Goal: Information Seeking & Learning: Learn about a topic

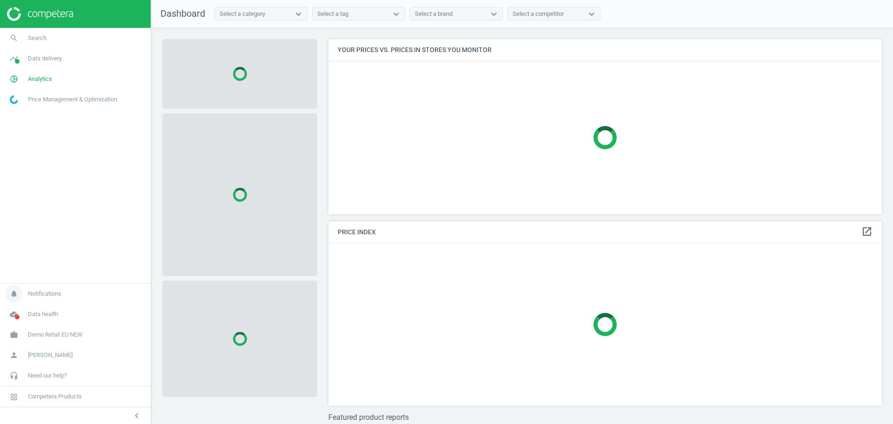
scroll to position [193, 563]
click at [48, 332] on span "Demo Retail EU NEW" at bounding box center [55, 335] width 55 height 8
click at [22, 306] on span "Switch campaign" at bounding box center [30, 307] width 41 height 7
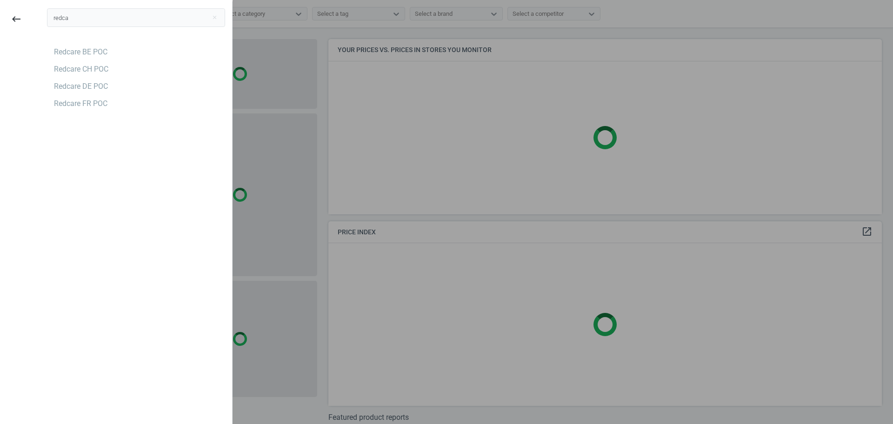
type input "redca"
click at [80, 152] on div "redca close Redcare BE POC Redcare CH POC Redcare DE POC Redcare FR POC" at bounding box center [136, 213] width 192 height 424
click at [100, 86] on div "Redcare DE POC" at bounding box center [81, 86] width 54 height 10
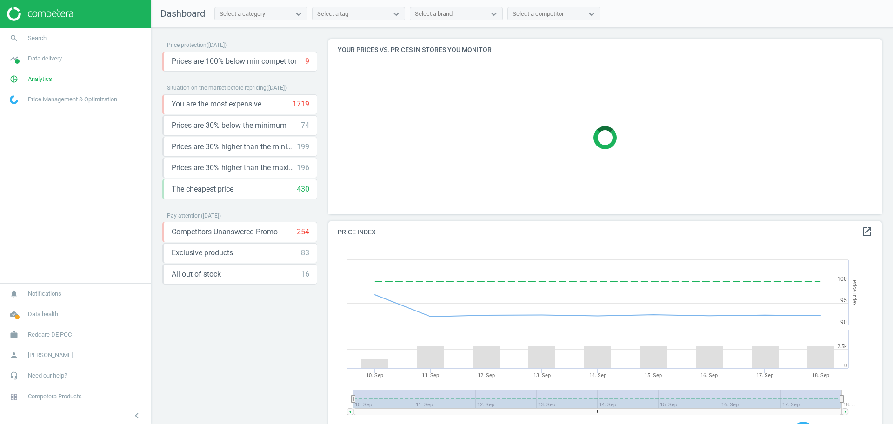
scroll to position [232, 563]
click at [43, 82] on span "Analytics" at bounding box center [40, 79] width 24 height 8
click at [28, 114] on span "Products" at bounding box center [21, 112] width 22 height 7
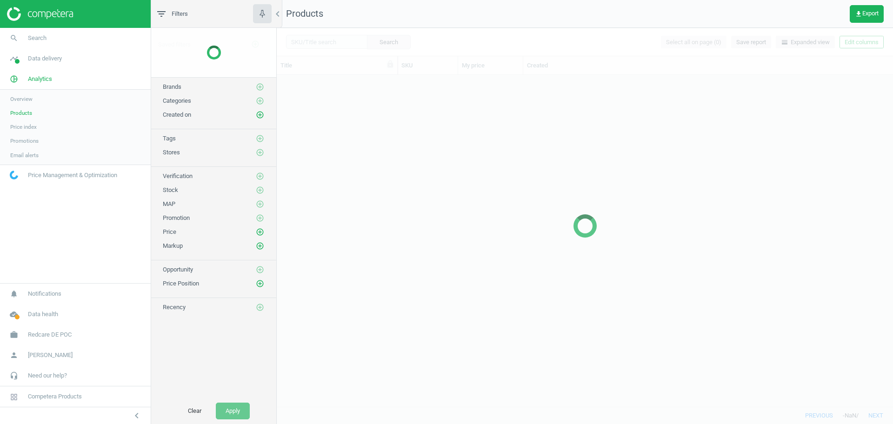
scroll to position [323, 607]
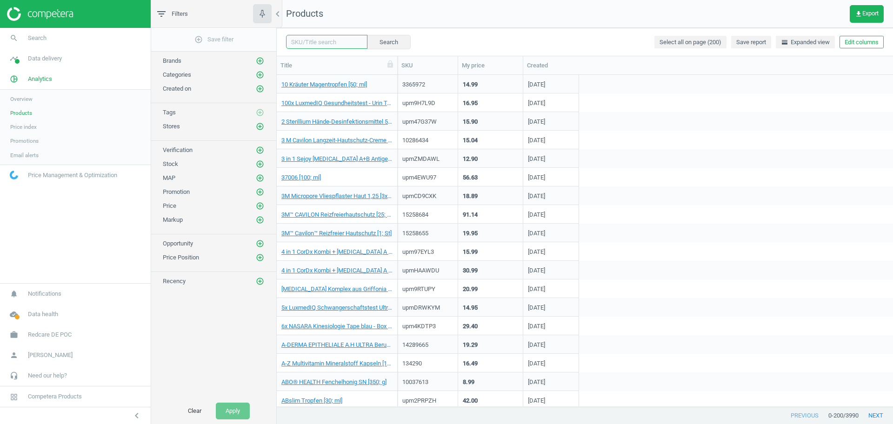
click at [346, 45] on input "text" at bounding box center [326, 42] width 81 height 14
paste input "18093120"
type input "18093120"
click at [378, 43] on button "Search" at bounding box center [388, 42] width 44 height 14
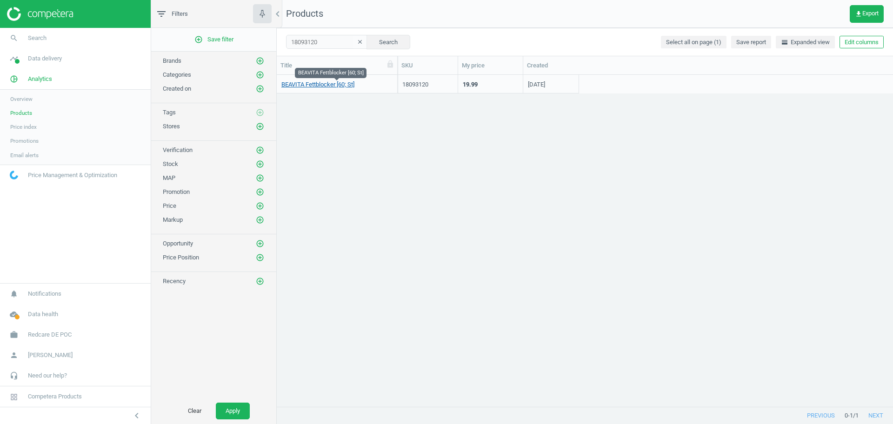
click at [331, 87] on link "BEAVITA Fettblocker [60; St]" at bounding box center [317, 84] width 73 height 8
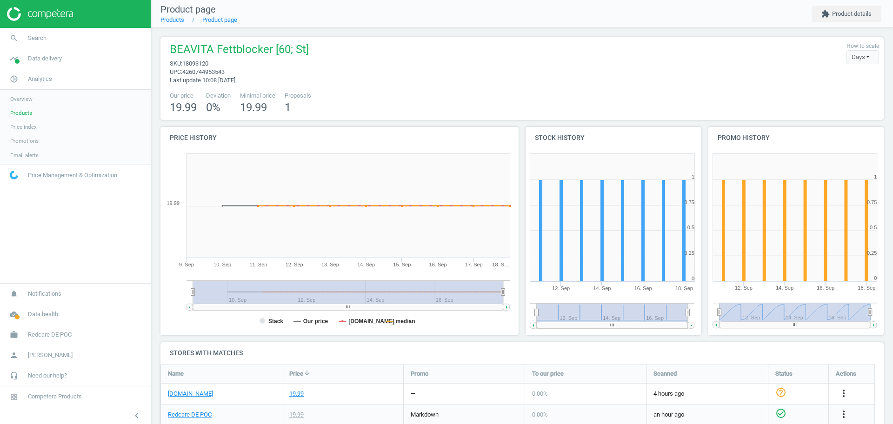
click at [841, 22] on nav "Product page Products Product page extension Product details" at bounding box center [522, 14] width 742 height 28
click at [847, 19] on button "extension Product details" at bounding box center [846, 14] width 70 height 17
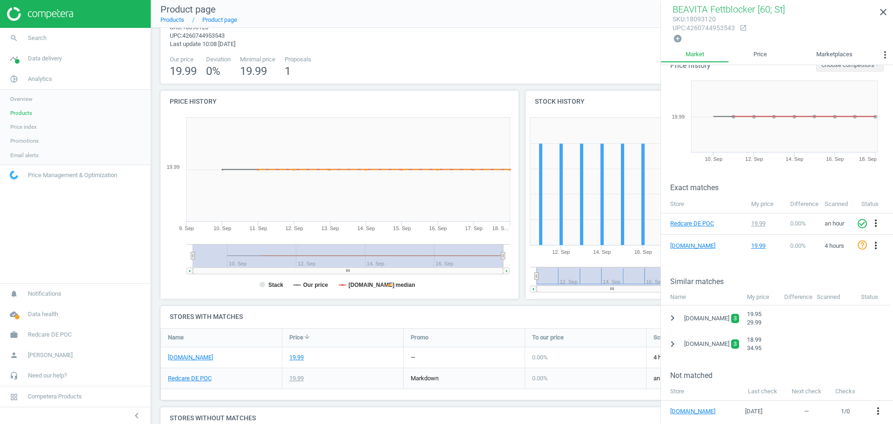
scroll to position [37, 0]
click at [674, 342] on icon "chevron_right" at bounding box center [672, 344] width 11 height 11
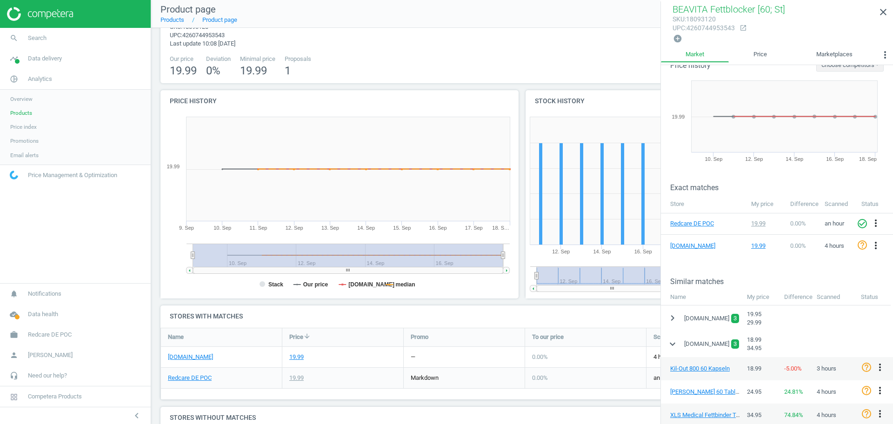
scroll to position [61, 0]
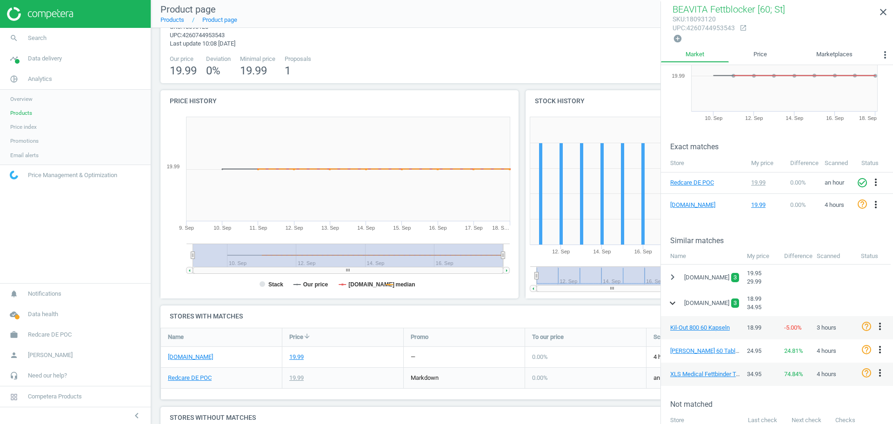
click at [671, 300] on icon "expand_more" at bounding box center [672, 303] width 11 height 11
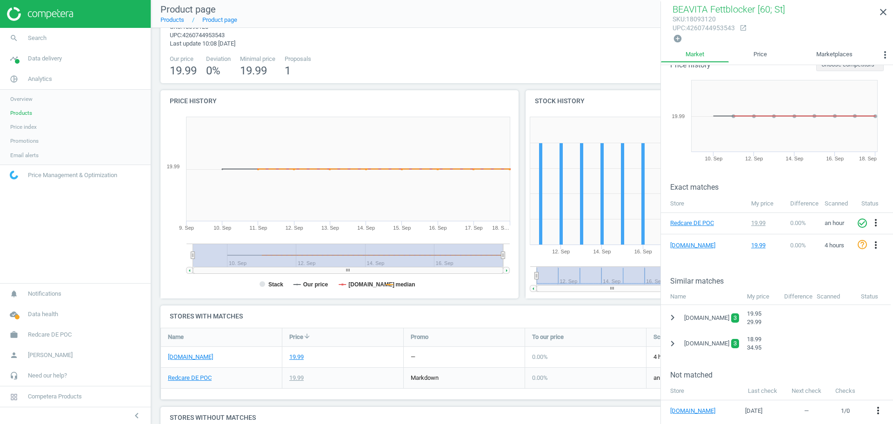
scroll to position [20, 0]
click at [21, 112] on span "Products" at bounding box center [21, 112] width 22 height 7
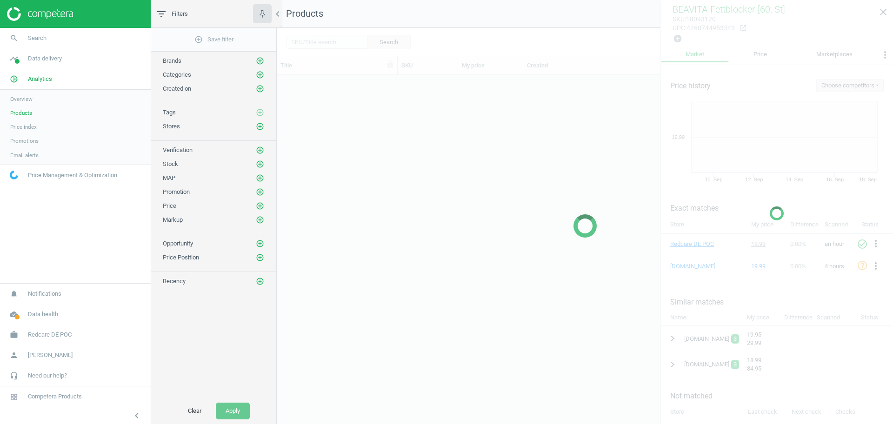
scroll to position [323, 607]
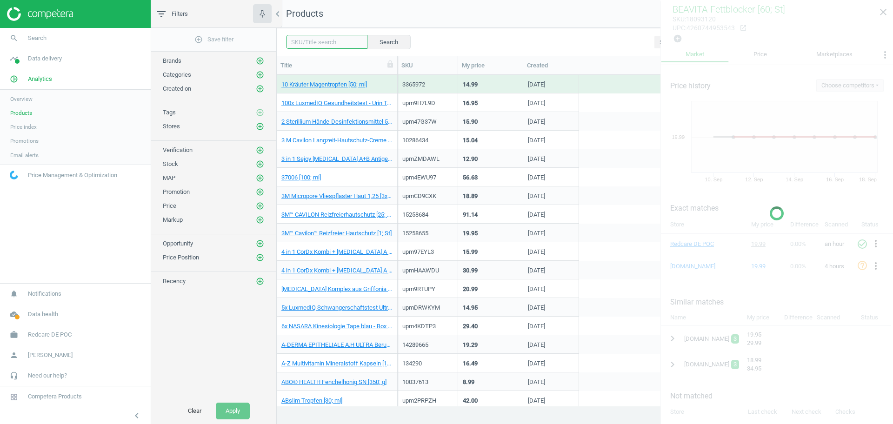
click at [329, 47] on input "text" at bounding box center [326, 42] width 81 height 14
paste input "15587353"
type input "15587353"
click at [370, 42] on button "Search" at bounding box center [388, 42] width 44 height 14
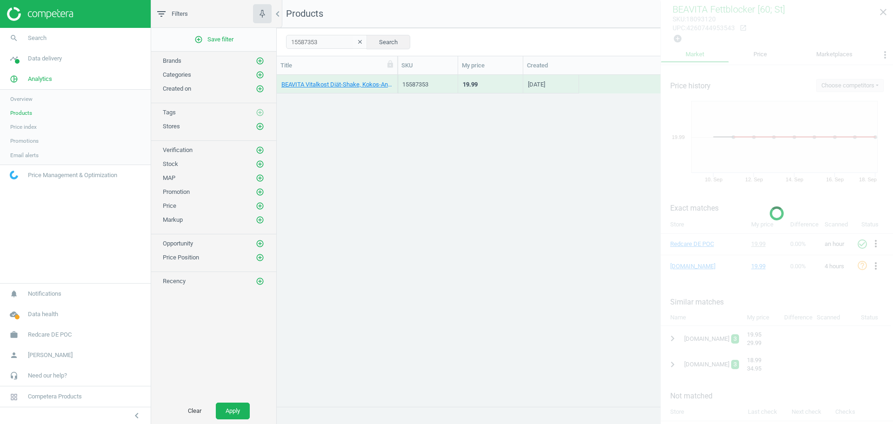
click at [879, 12] on div at bounding box center [776, 213] width 233 height 424
click at [884, 14] on div at bounding box center [776, 213] width 233 height 424
click at [338, 84] on link "BEAVITA Vitalkost Diät-Shake, Kokos-Ananas [572; g]" at bounding box center [336, 84] width 111 height 8
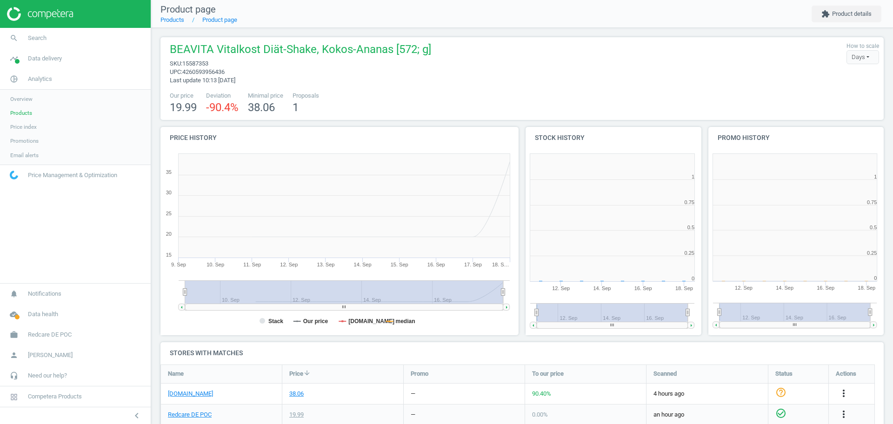
scroll to position [204, 192]
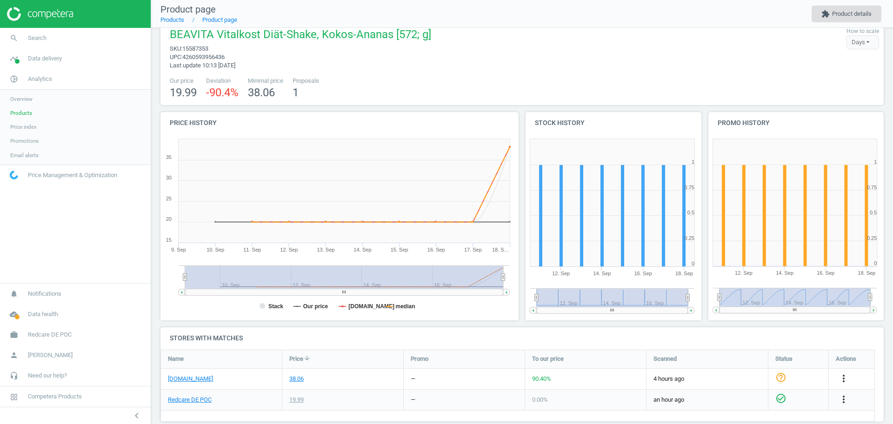
click at [832, 12] on button "extension Product details" at bounding box center [846, 14] width 70 height 17
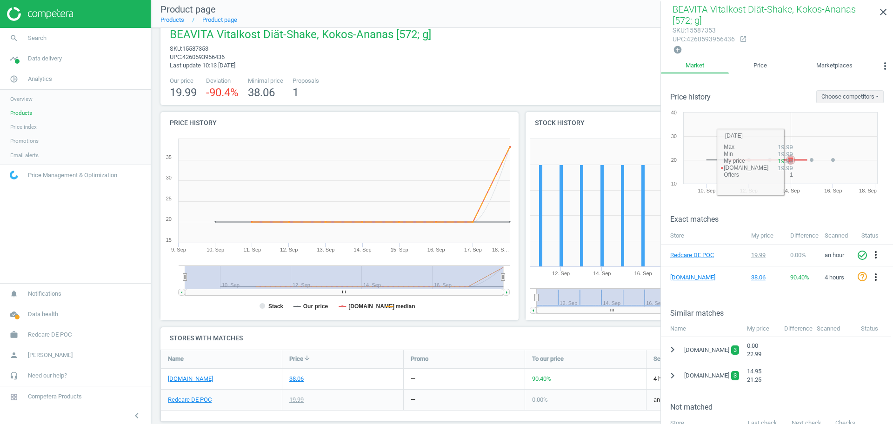
scroll to position [32, 0]
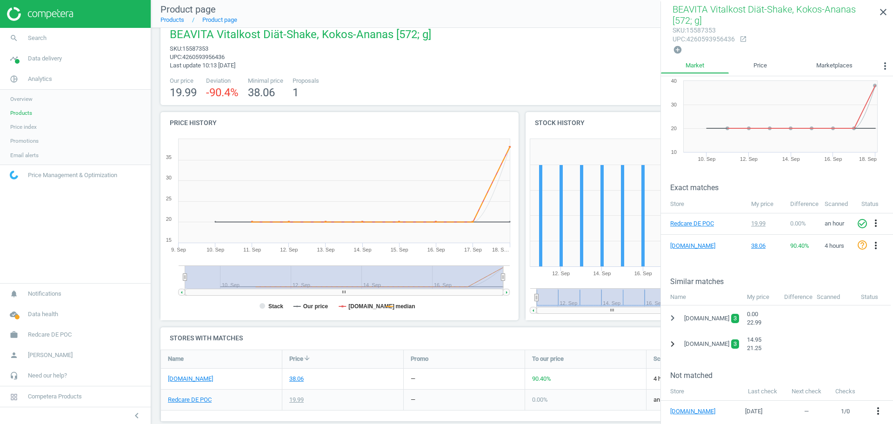
click at [671, 343] on icon "chevron_right" at bounding box center [672, 344] width 11 height 11
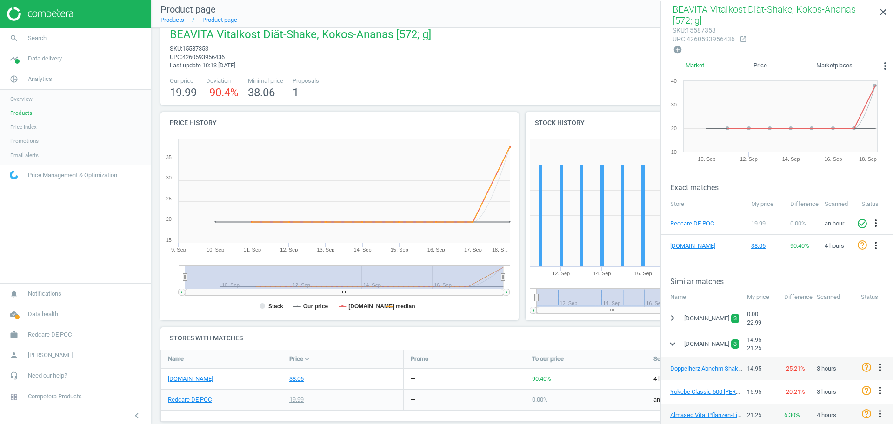
scroll to position [87, 0]
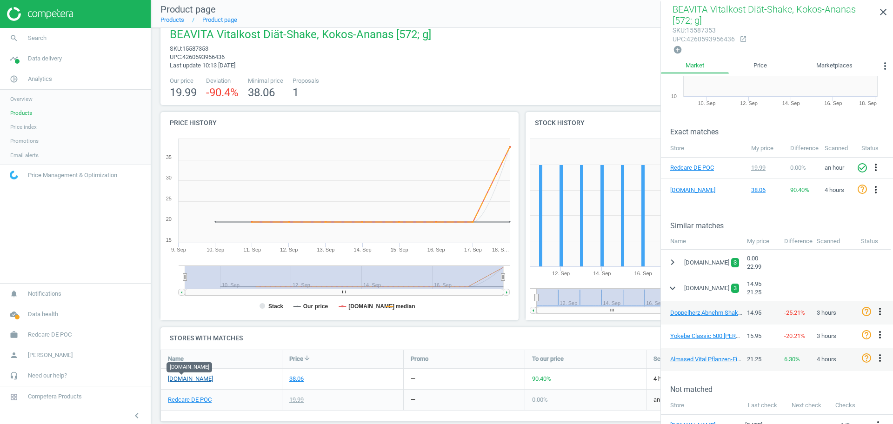
click at [183, 380] on link "[DOMAIN_NAME]" at bounding box center [190, 379] width 45 height 8
click at [699, 312] on link "Doppelherz Abnehm Shake Vanille Pulver 500 G" at bounding box center [732, 312] width 125 height 7
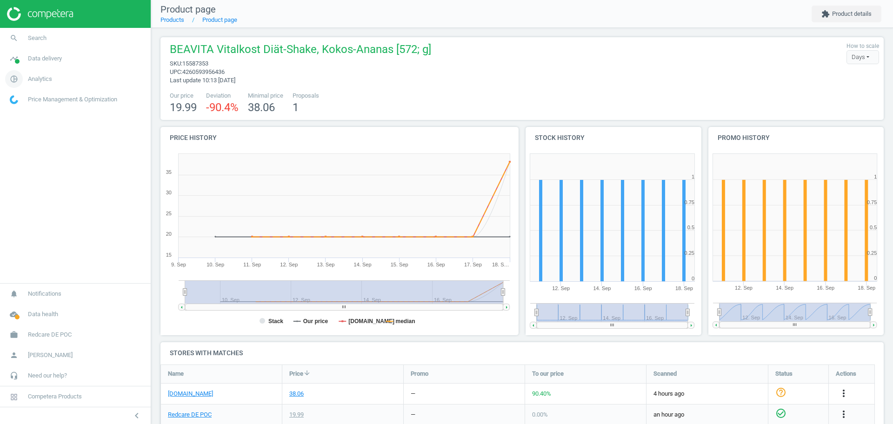
click at [41, 80] on span "Analytics" at bounding box center [40, 79] width 24 height 8
click at [21, 115] on span "Products" at bounding box center [21, 112] width 22 height 7
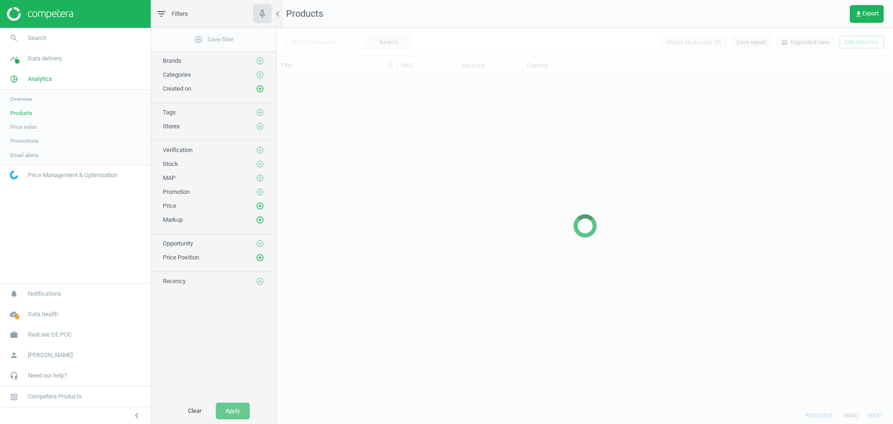
scroll to position [323, 607]
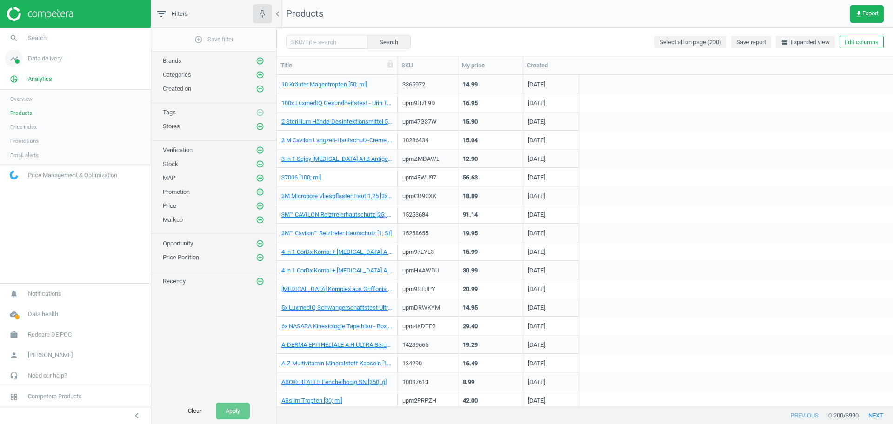
click at [49, 59] on span "Data delivery" at bounding box center [45, 58] width 34 height 8
click at [19, 105] on span "Matches" at bounding box center [20, 106] width 20 height 7
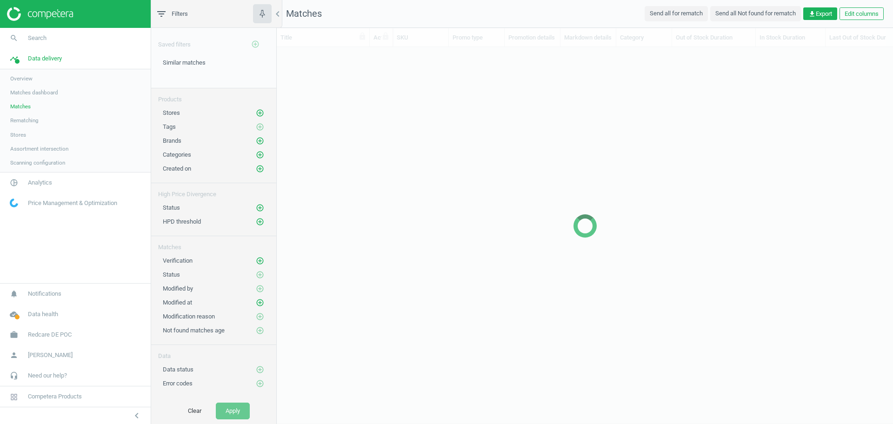
scroll to position [342, 607]
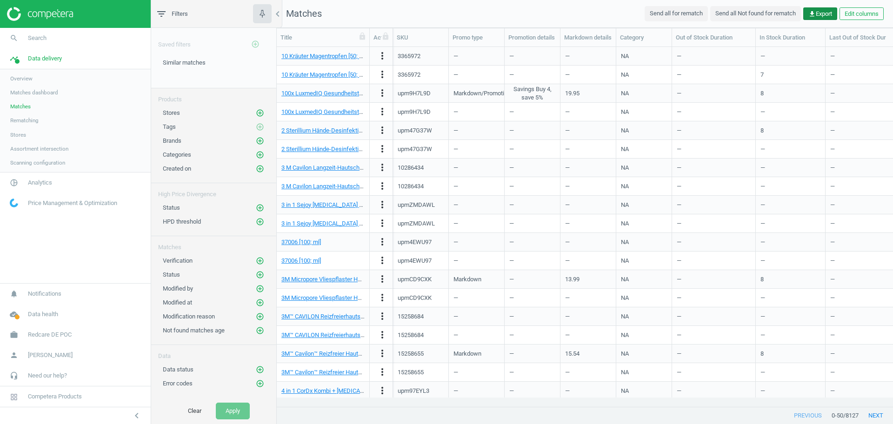
click at [824, 15] on span "get_app Export" at bounding box center [820, 14] width 24 height 8
click at [741, 49] on button "insert_drive_file Report (Excel)" at bounding box center [755, 50] width 162 height 18
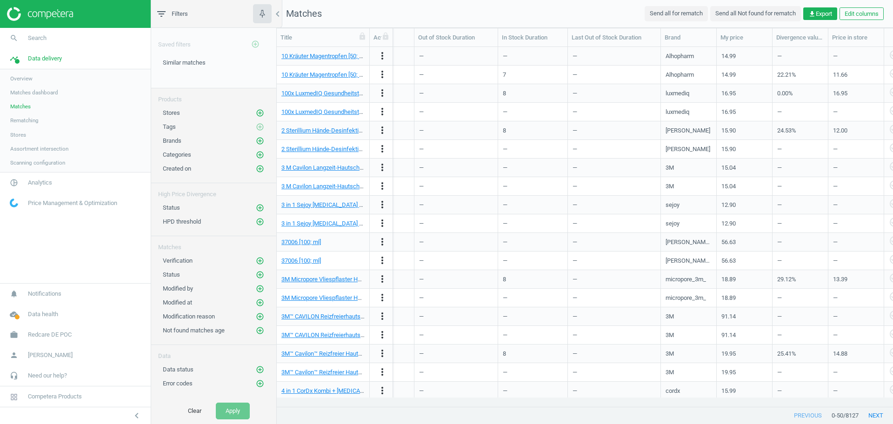
scroll to position [0, 0]
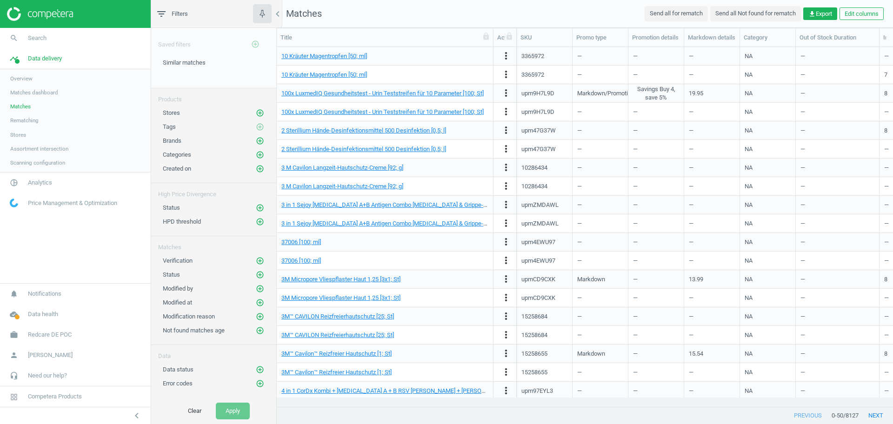
drag, startPoint x: 369, startPoint y: 38, endPoint x: 493, endPoint y: 35, distance: 124.2
click at [493, 35] on div at bounding box center [492, 37] width 9 height 18
click at [263, 114] on icon "add_circle_outline" at bounding box center [260, 113] width 8 height 8
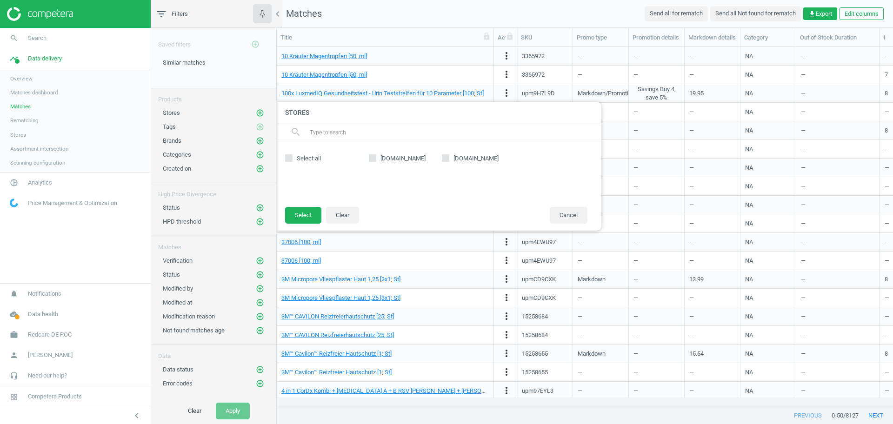
click at [444, 157] on input "[DOMAIN_NAME]" at bounding box center [445, 158] width 6 height 6
checkbox input "true"
click at [304, 216] on button "Select" at bounding box center [303, 215] width 36 height 17
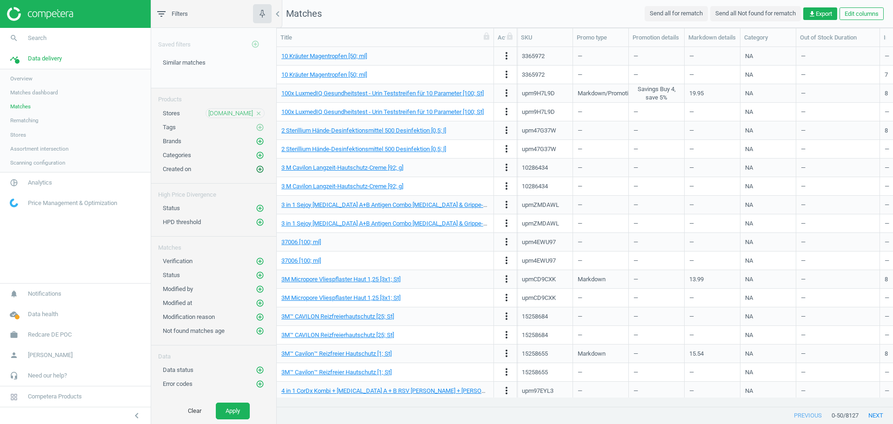
click at [262, 168] on icon "add_circle_outline" at bounding box center [260, 169] width 8 height 8
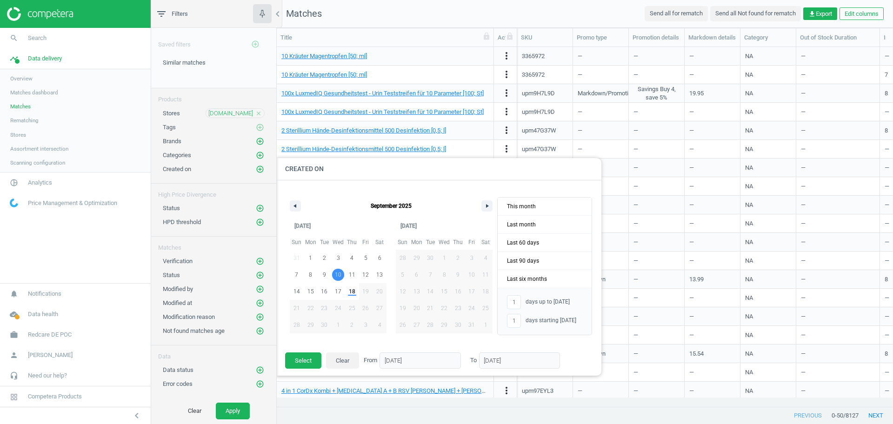
click at [339, 275] on span "10" at bounding box center [338, 274] width 7 height 17
type input "-"
type input "[DATE]"
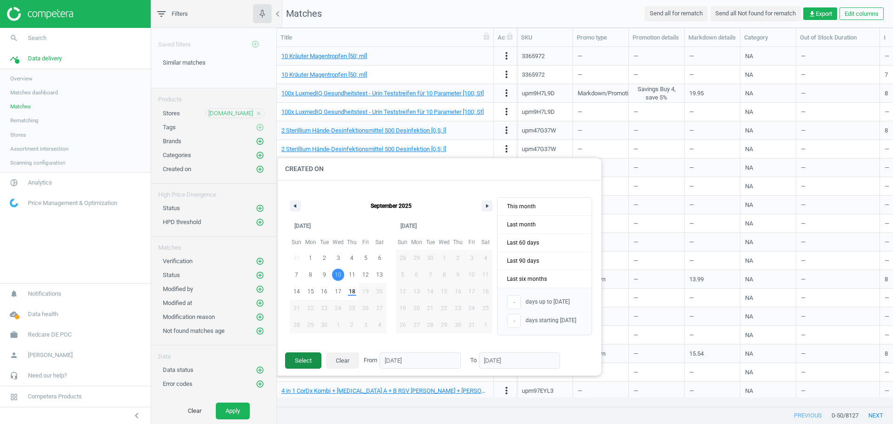
click at [294, 358] on button "Select" at bounding box center [303, 360] width 36 height 17
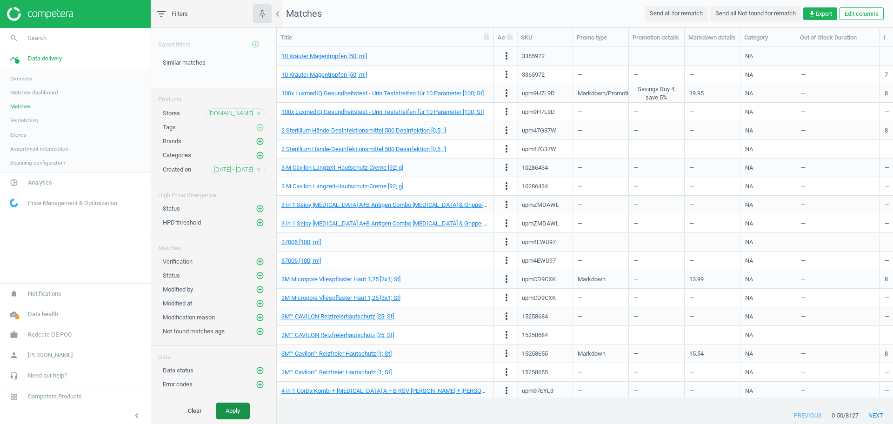
click at [236, 414] on button "Apply" at bounding box center [233, 411] width 34 height 17
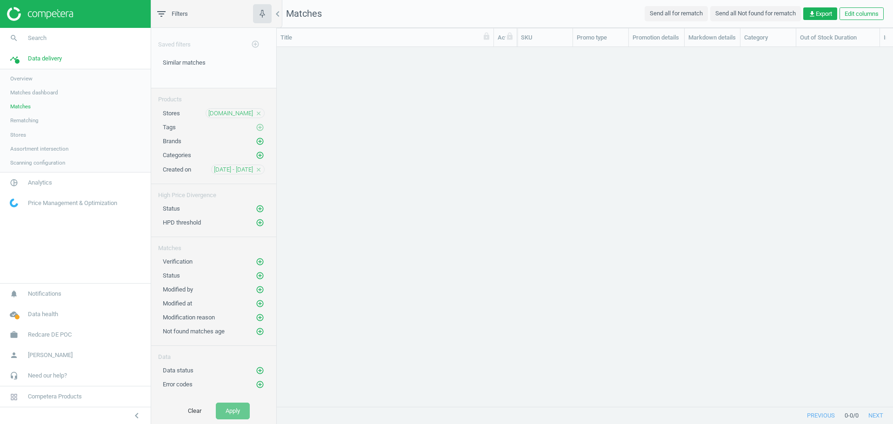
click at [256, 168] on icon "close" at bounding box center [258, 169] width 7 height 7
click at [256, 168] on icon "add_circle_outline" at bounding box center [260, 169] width 8 height 8
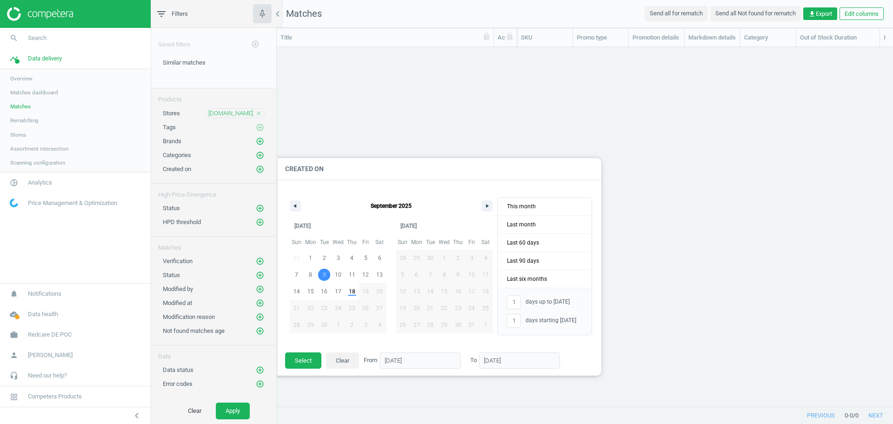
click at [322, 275] on span "9" at bounding box center [324, 275] width 14 height 12
type input "-"
type input "[DATE]"
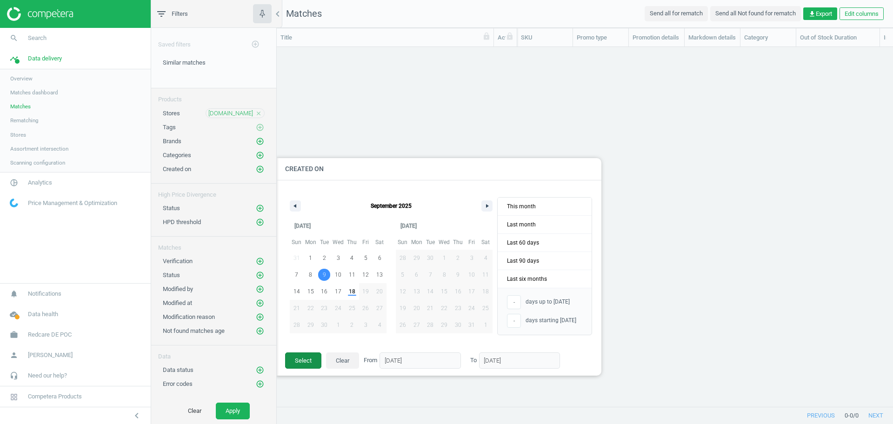
click at [306, 361] on button "Select" at bounding box center [303, 360] width 36 height 17
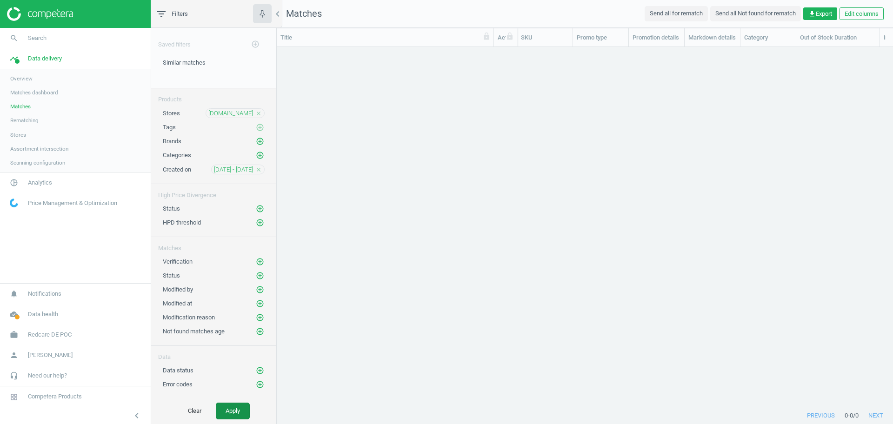
click at [231, 410] on button "Apply" at bounding box center [233, 411] width 34 height 17
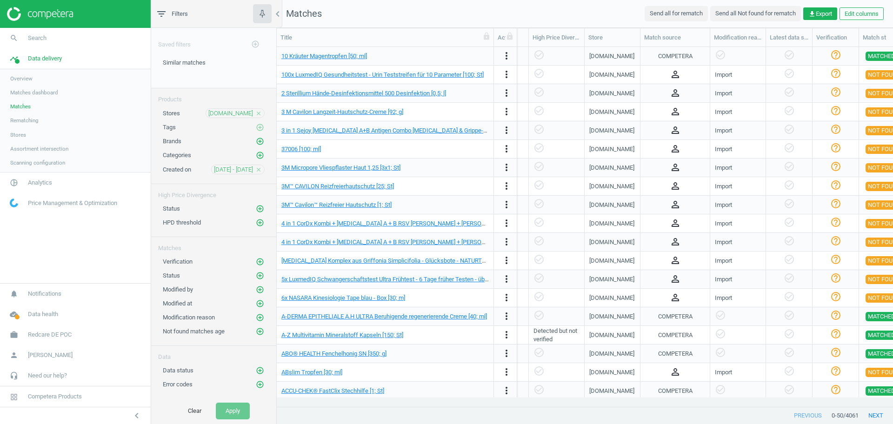
click at [770, 3] on nav "Matches Send all for rematch Send all Not found for rematch get_app Export Edit…" at bounding box center [585, 14] width 616 height 28
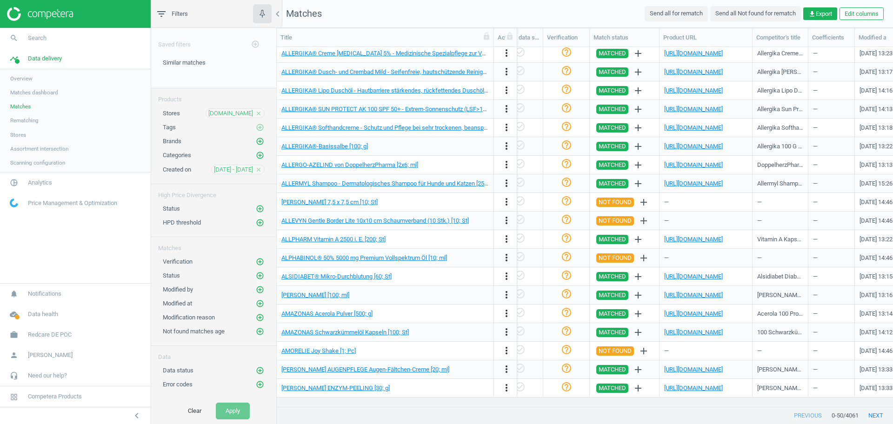
scroll to position [0, 1004]
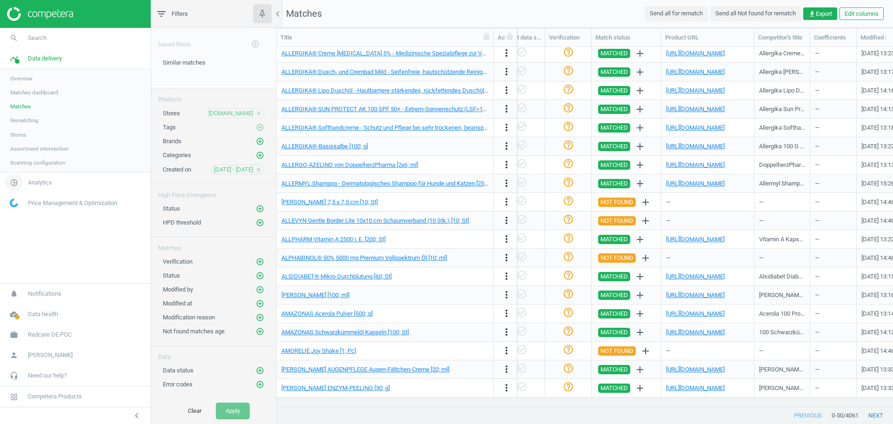
click at [40, 179] on span "Analytics" at bounding box center [40, 183] width 24 height 8
click at [20, 112] on span "Products" at bounding box center [21, 112] width 22 height 7
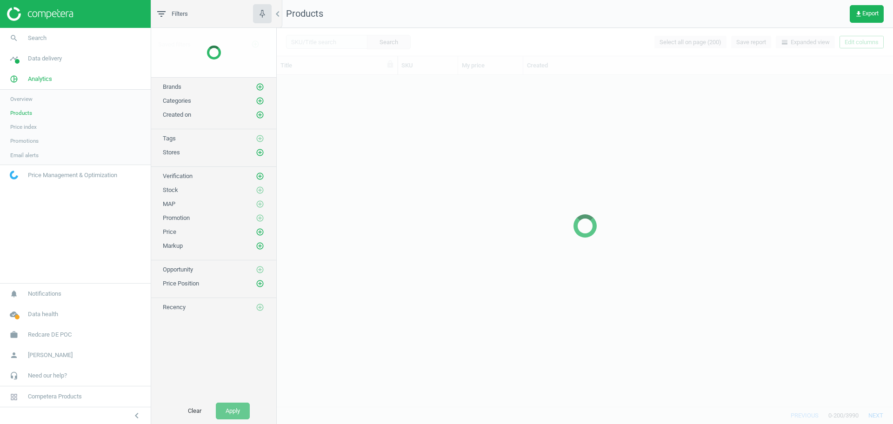
scroll to position [323, 607]
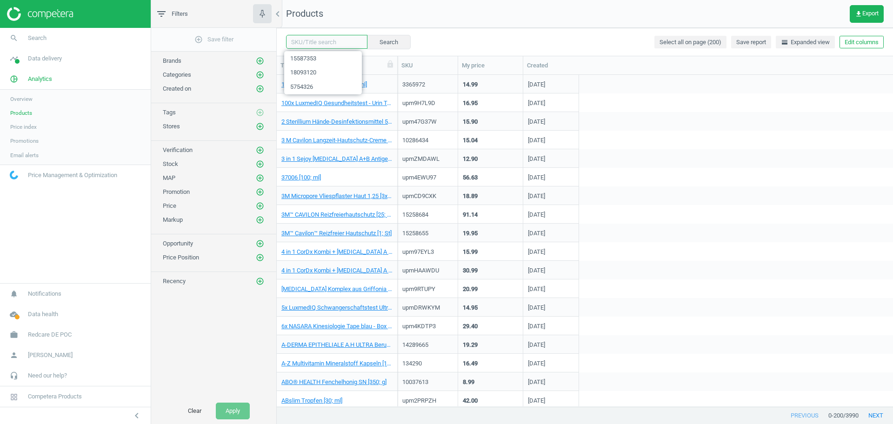
click at [309, 42] on input "text" at bounding box center [326, 42] width 81 height 14
paste input "18093120"
type input "18093120"
click at [378, 41] on button "Search" at bounding box center [388, 42] width 44 height 14
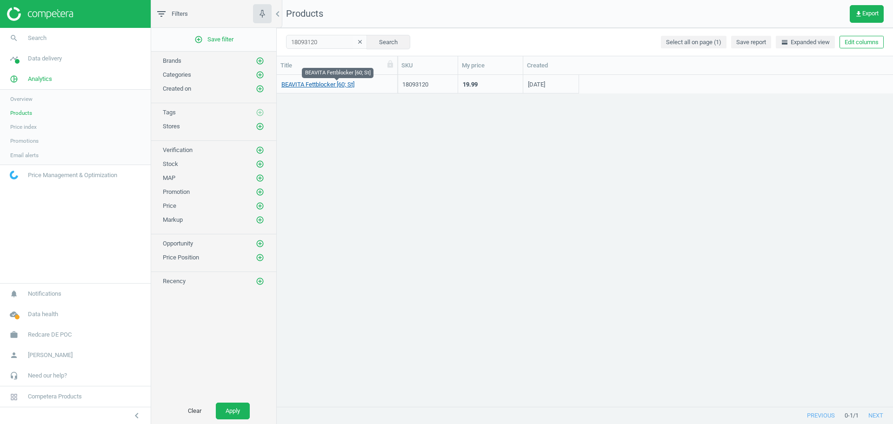
click at [344, 86] on link "BEAVITA Fettblocker [60; St]" at bounding box center [317, 84] width 73 height 8
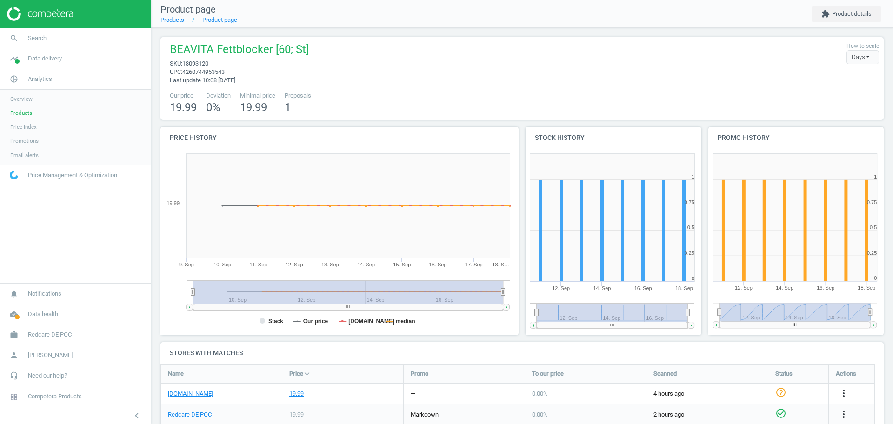
scroll to position [49, 0]
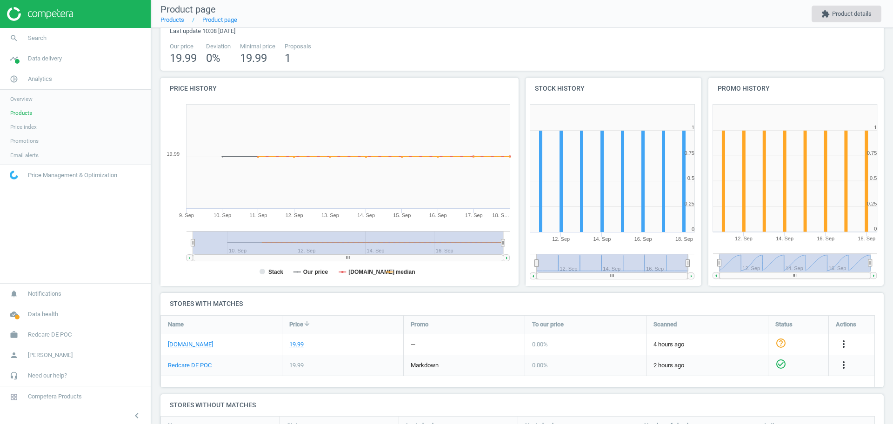
click at [823, 16] on icon "extension" at bounding box center [825, 14] width 8 height 8
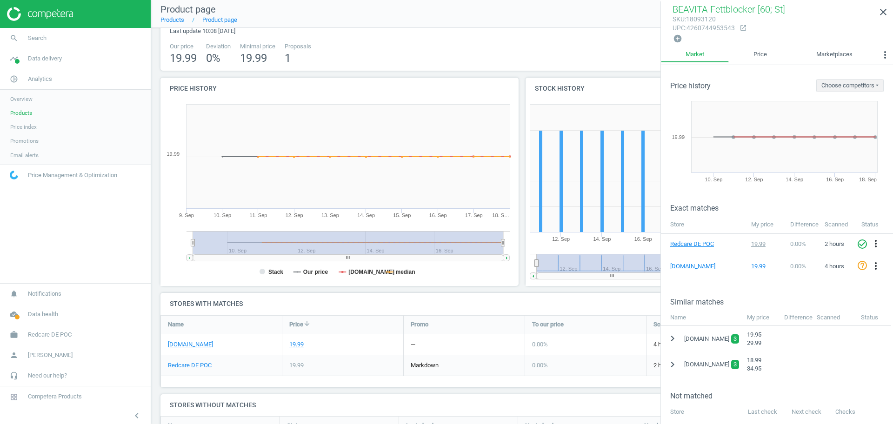
scroll to position [20, 0]
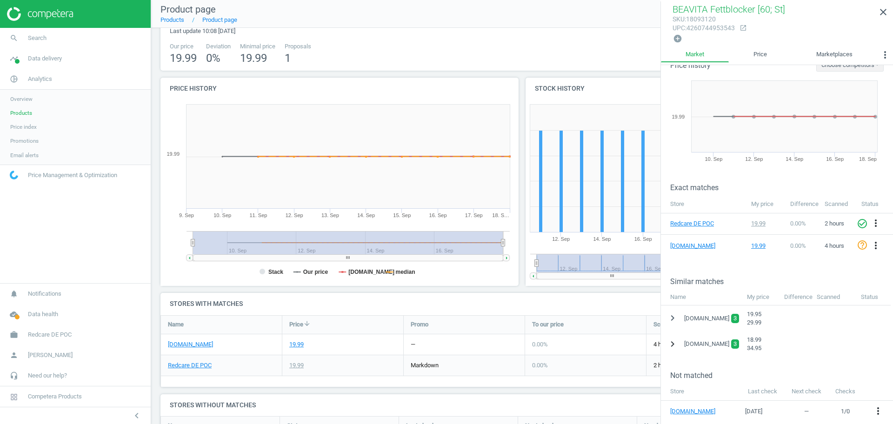
click at [671, 342] on icon "chevron_right" at bounding box center [672, 344] width 11 height 11
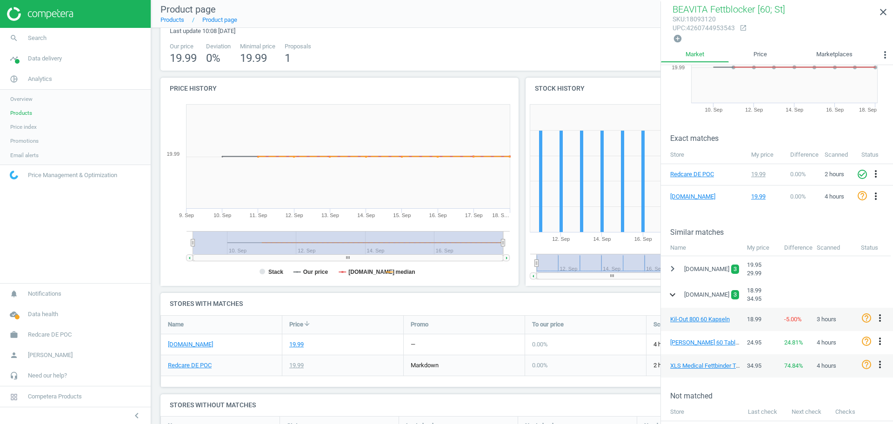
scroll to position [90, 0]
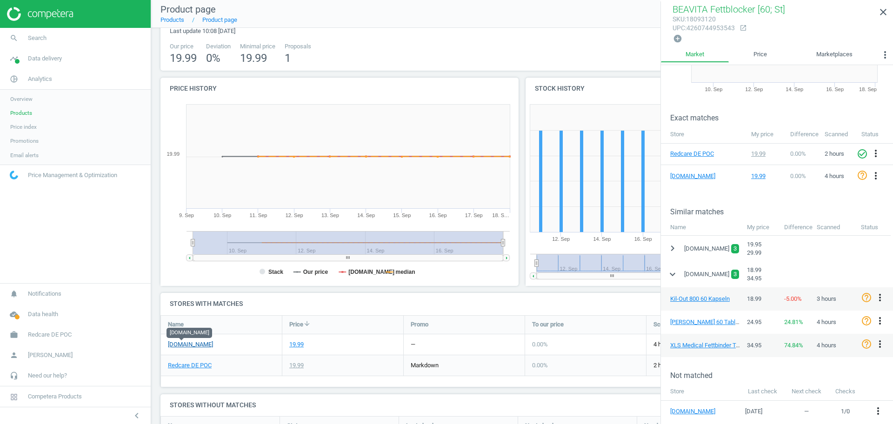
click at [179, 346] on link "[DOMAIN_NAME]" at bounding box center [190, 344] width 45 height 8
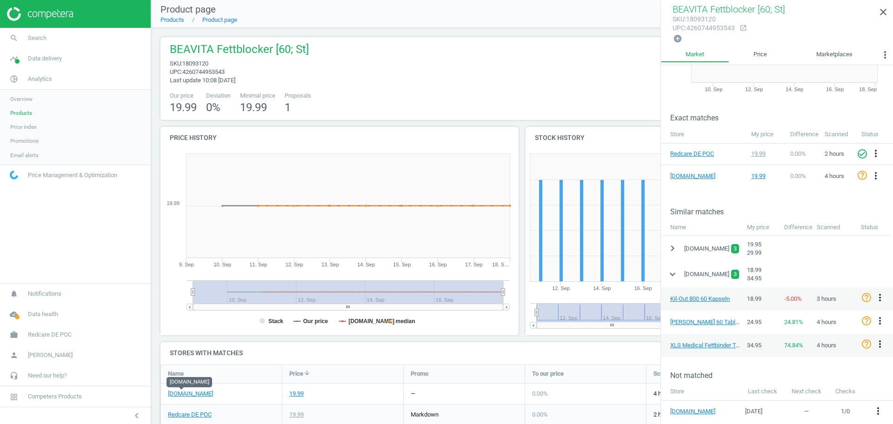
scroll to position [185, 0]
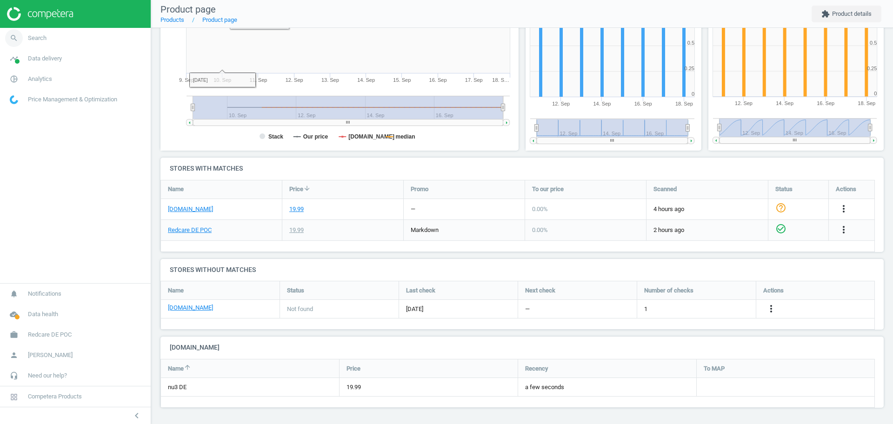
click at [95, 40] on link "search Search" at bounding box center [75, 38] width 151 height 20
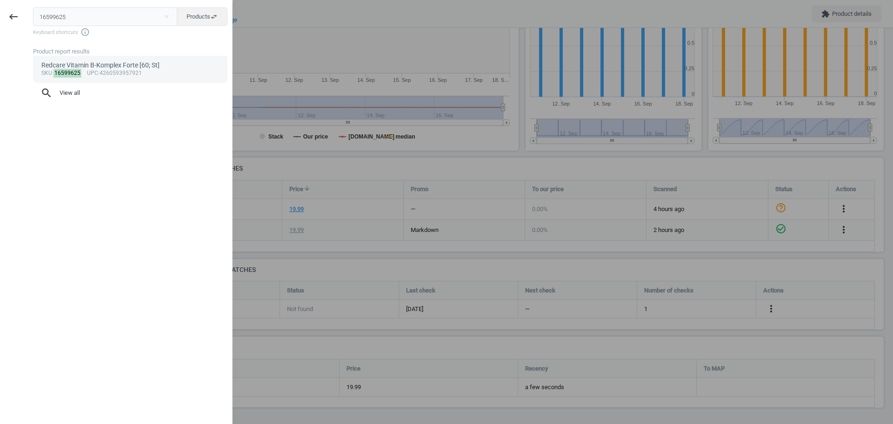
type input "16599625"
click at [87, 73] on span "upc" at bounding box center [92, 73] width 11 height 7
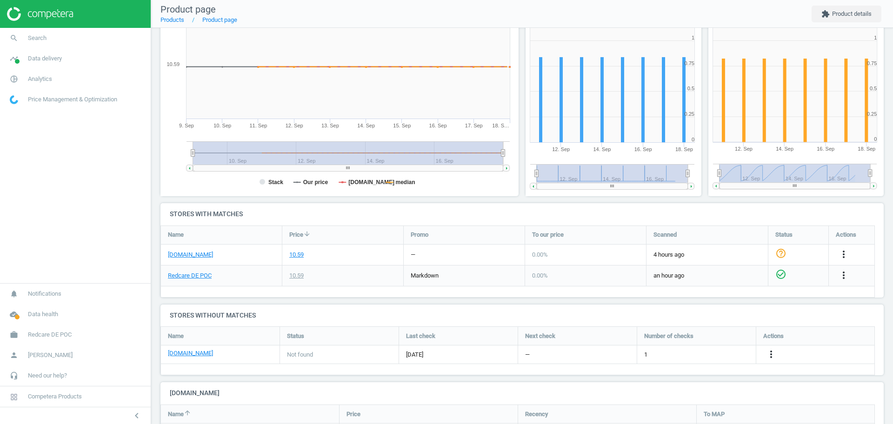
scroll to position [73, 0]
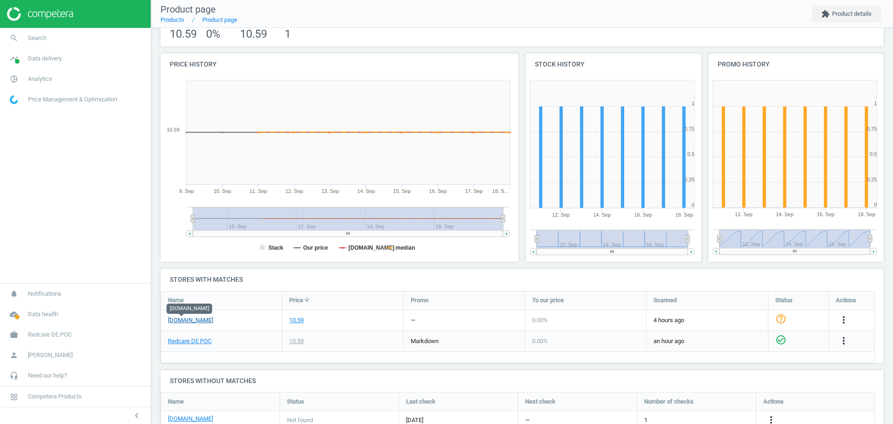
click at [185, 321] on link "[DOMAIN_NAME]" at bounding box center [190, 320] width 45 height 8
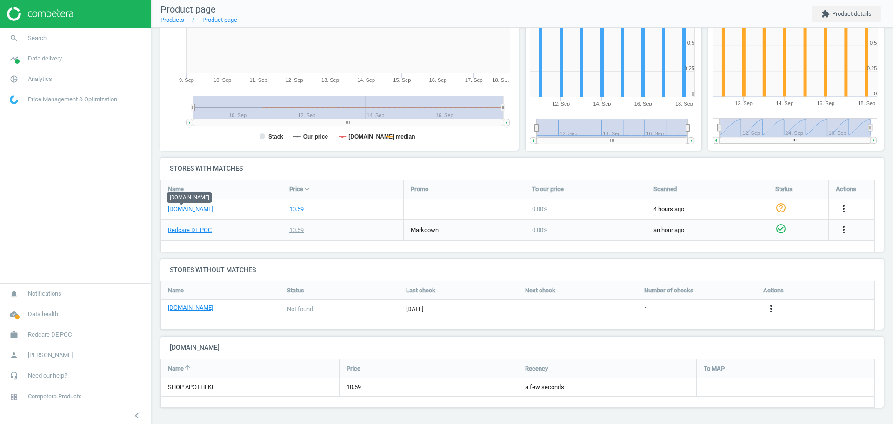
scroll to position [0, 0]
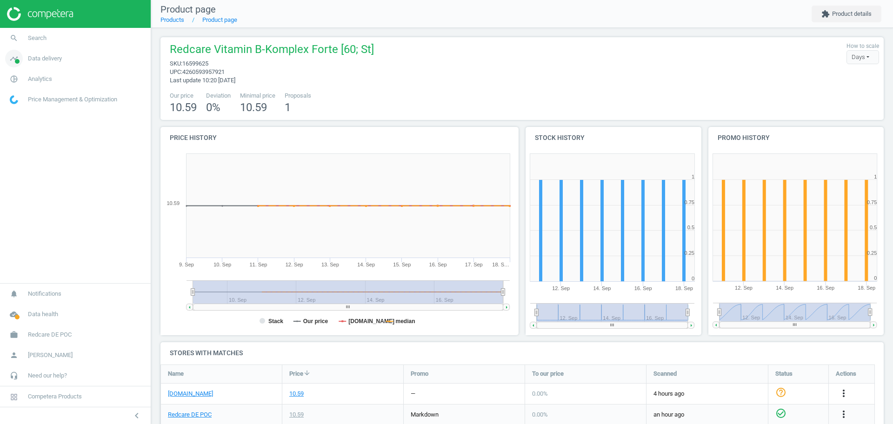
click at [47, 62] on span "Data delivery" at bounding box center [45, 58] width 34 height 8
click at [33, 40] on span "Search" at bounding box center [37, 38] width 19 height 8
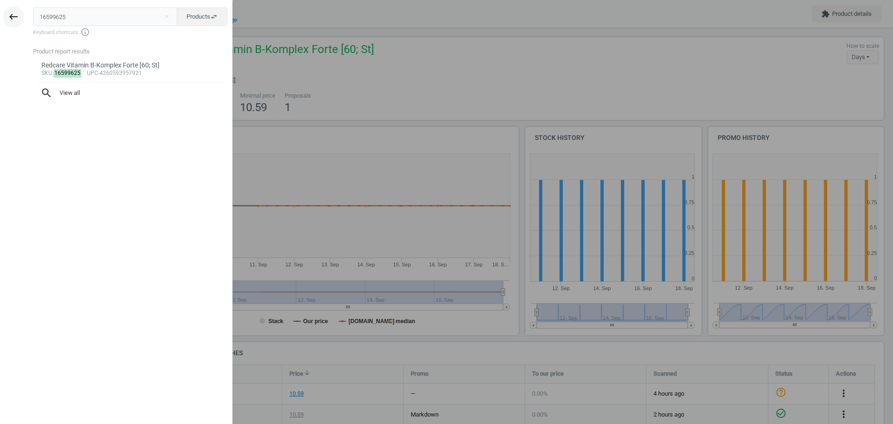
drag, startPoint x: 86, startPoint y: 17, endPoint x: 15, endPoint y: 21, distance: 71.7
click at [15, 21] on div "keyboard_backspace 16599625 close Products swap_horiz Keyboard shortcuts info_o…" at bounding box center [116, 213] width 233 height 424
type input "17607166"
click at [104, 66] on div "SKINTIST ANTI-AGING Hyaluron Serum [30; ml]" at bounding box center [130, 65] width 178 height 9
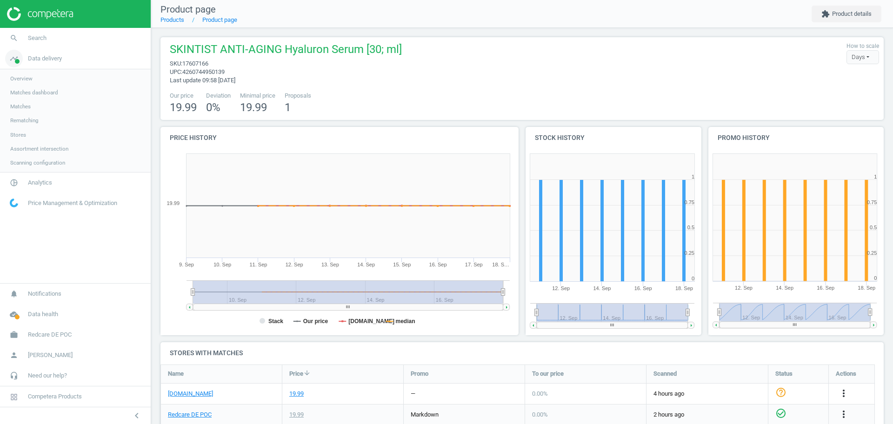
click at [40, 62] on span "Data delivery" at bounding box center [45, 58] width 34 height 8
click at [17, 137] on span "Stores" at bounding box center [18, 134] width 16 height 7
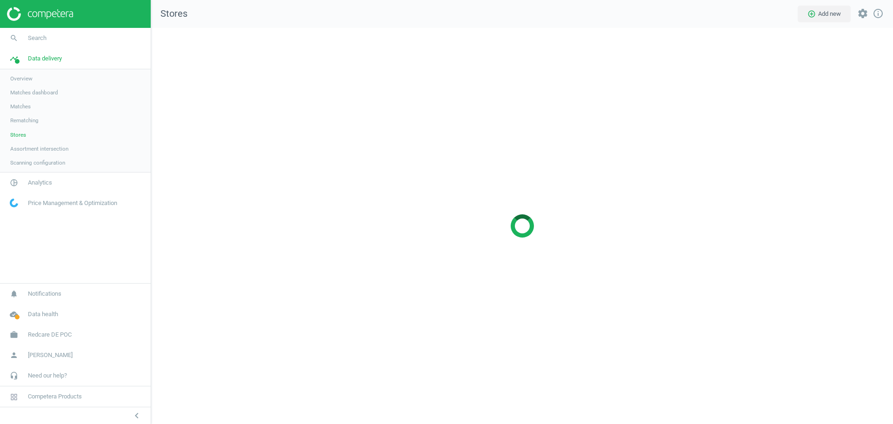
scroll to position [414, 760]
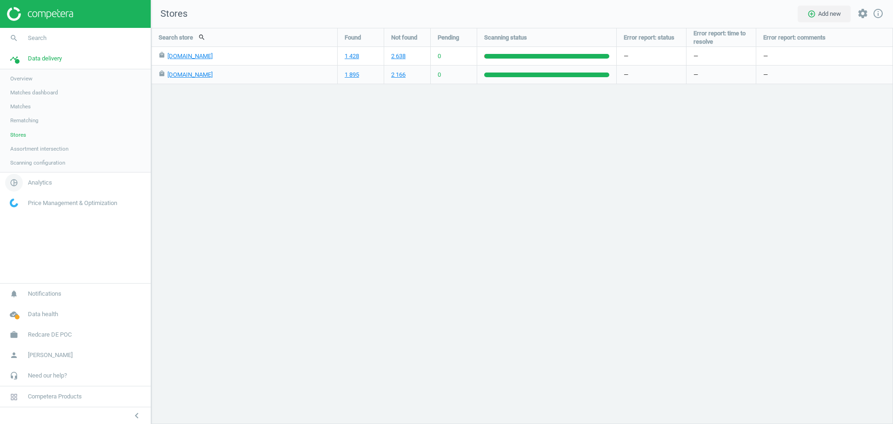
click at [45, 186] on span "Analytics" at bounding box center [40, 183] width 24 height 8
click at [18, 112] on span "Products" at bounding box center [21, 112] width 22 height 7
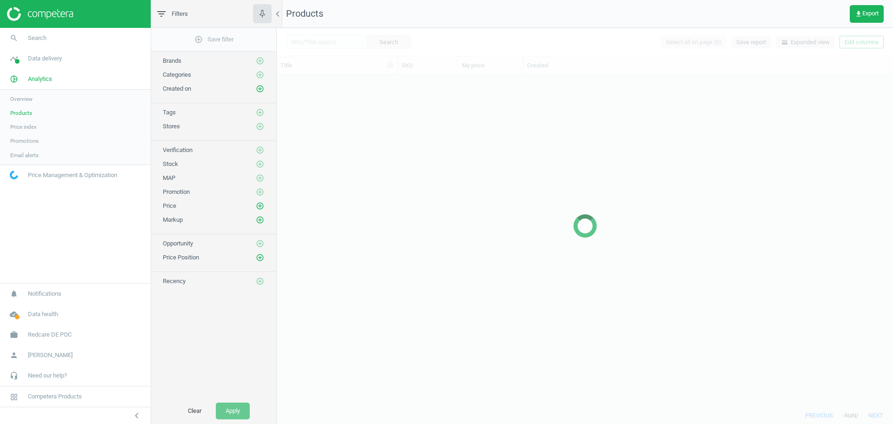
scroll to position [323, 607]
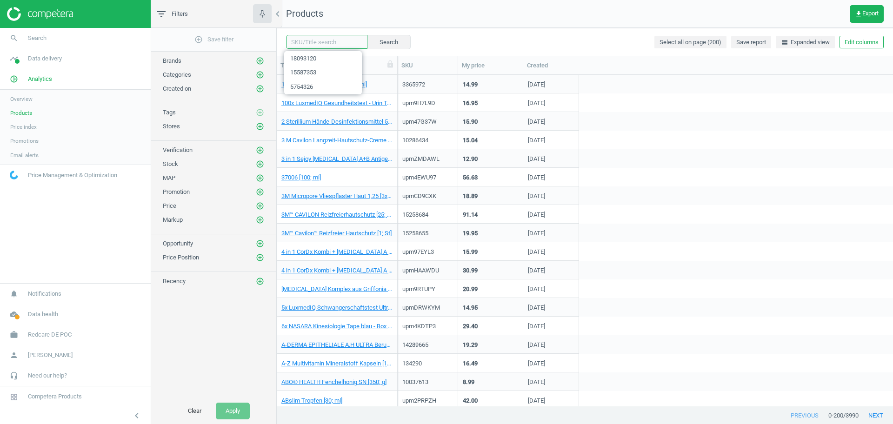
click at [329, 42] on input "text" at bounding box center [326, 42] width 81 height 14
paste input "17396686"
type input "17396686"
click at [379, 42] on button "Search" at bounding box center [388, 42] width 44 height 14
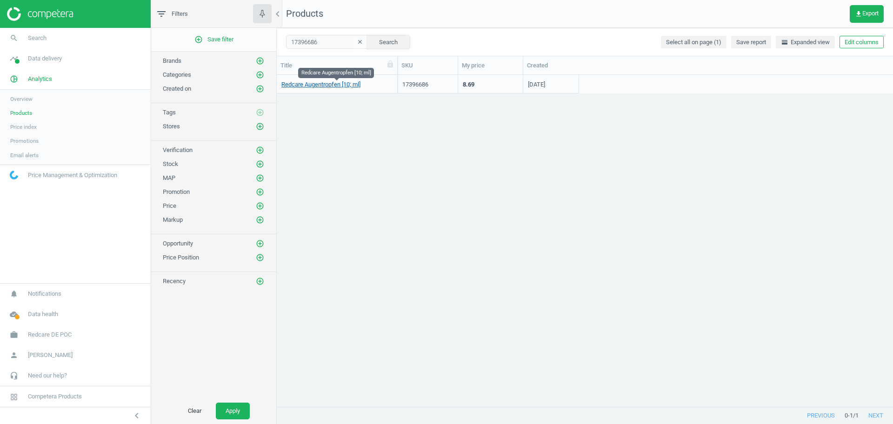
click at [321, 86] on link "Redcare Augentropfen [10; ml]" at bounding box center [320, 84] width 79 height 8
